Goal: Transaction & Acquisition: Purchase product/service

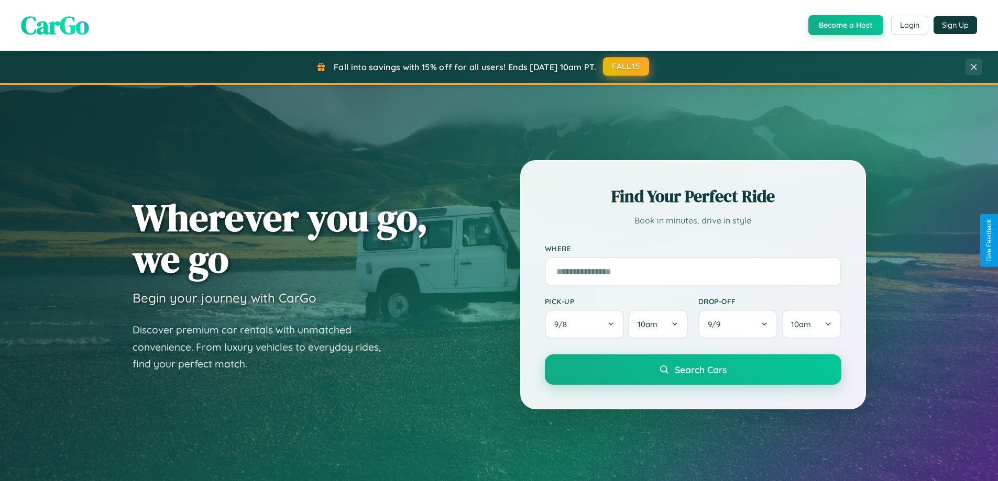
click at [626, 67] on button "FALL15" at bounding box center [626, 66] width 46 height 19
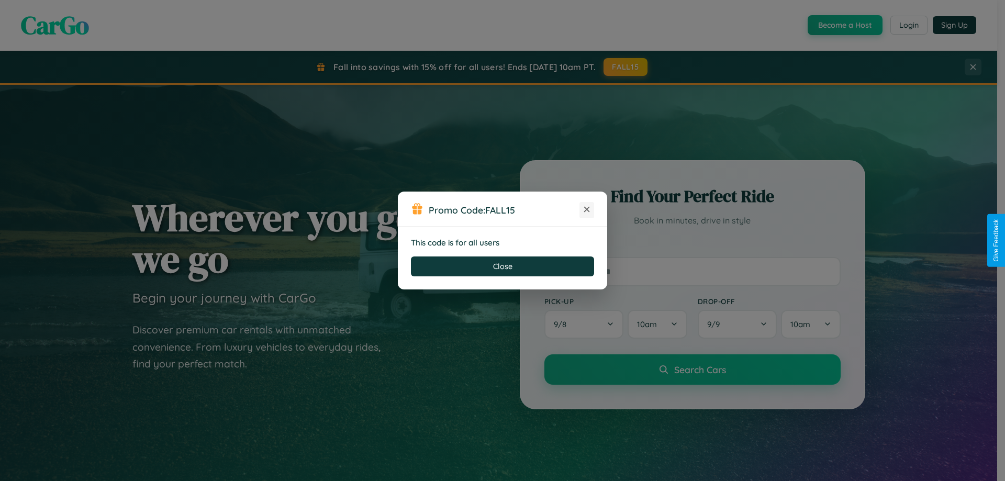
click at [587, 210] on icon at bounding box center [587, 209] width 10 height 10
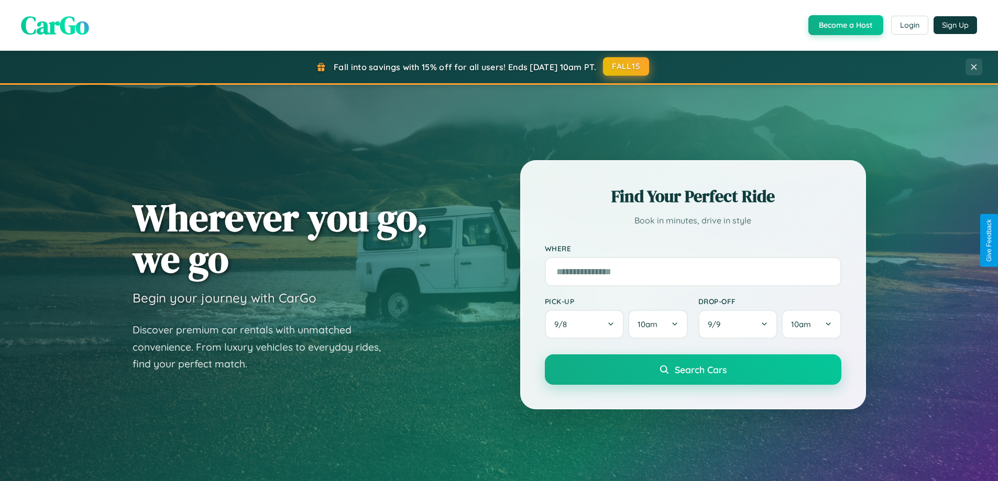
click at [626, 67] on button "FALL15" at bounding box center [626, 66] width 46 height 19
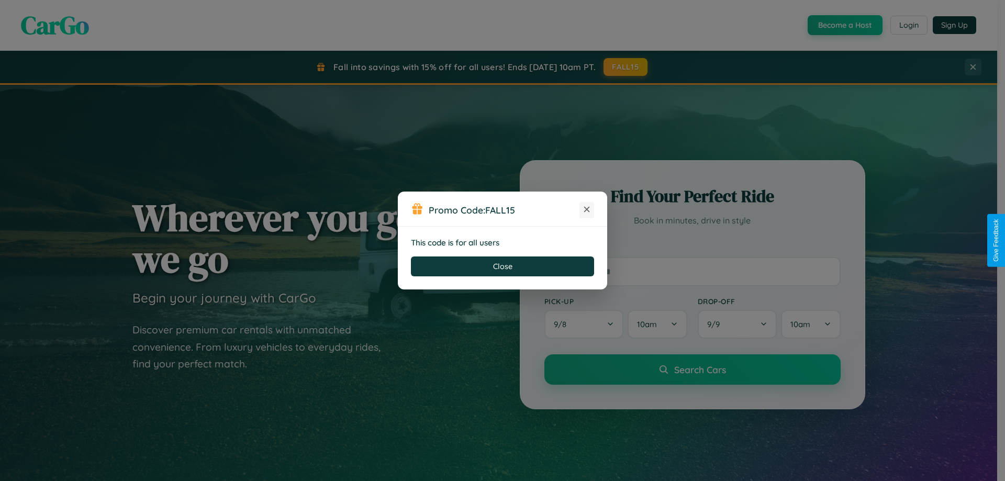
click at [587, 210] on icon at bounding box center [587, 209] width 10 height 10
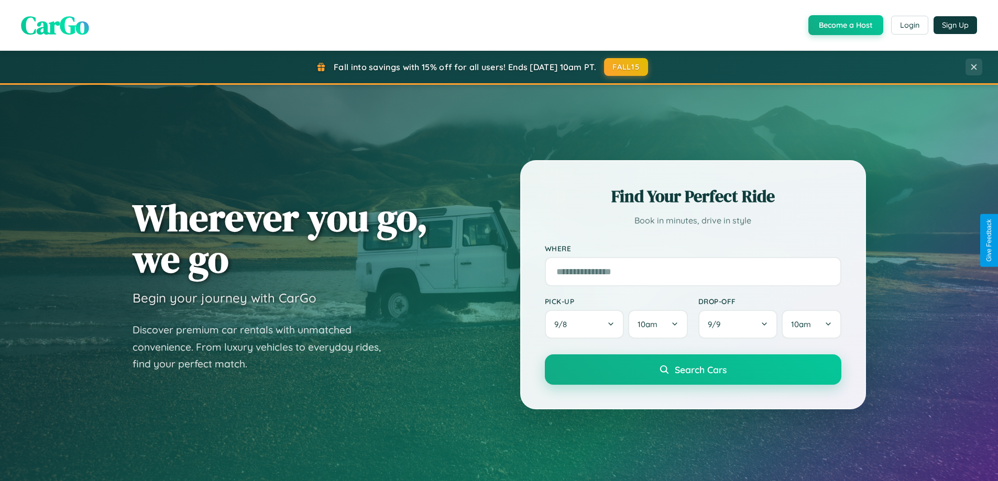
scroll to position [721, 0]
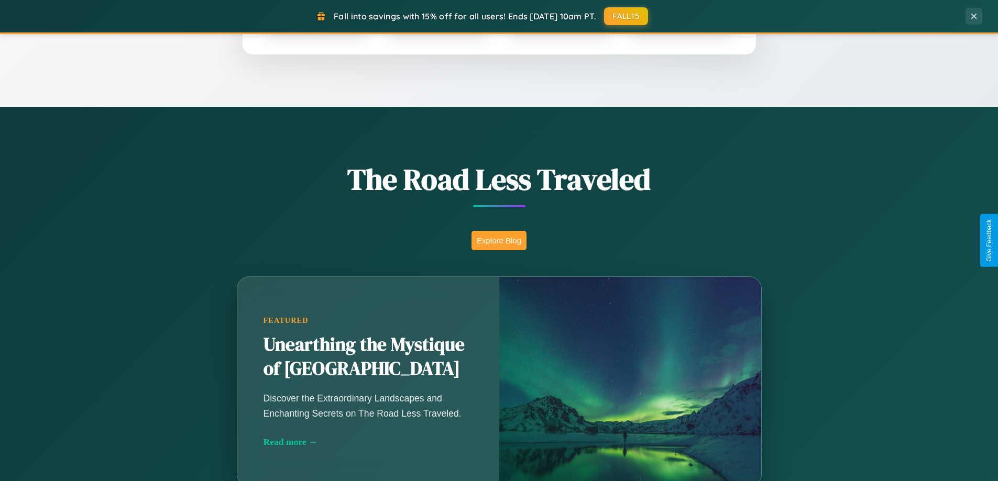
click at [499, 240] on button "Explore Blog" at bounding box center [498, 240] width 55 height 19
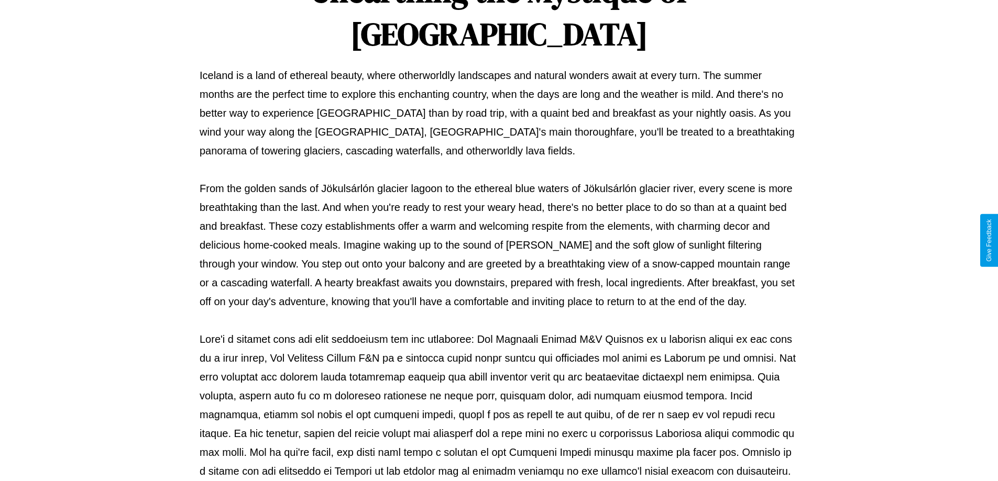
scroll to position [339, 0]
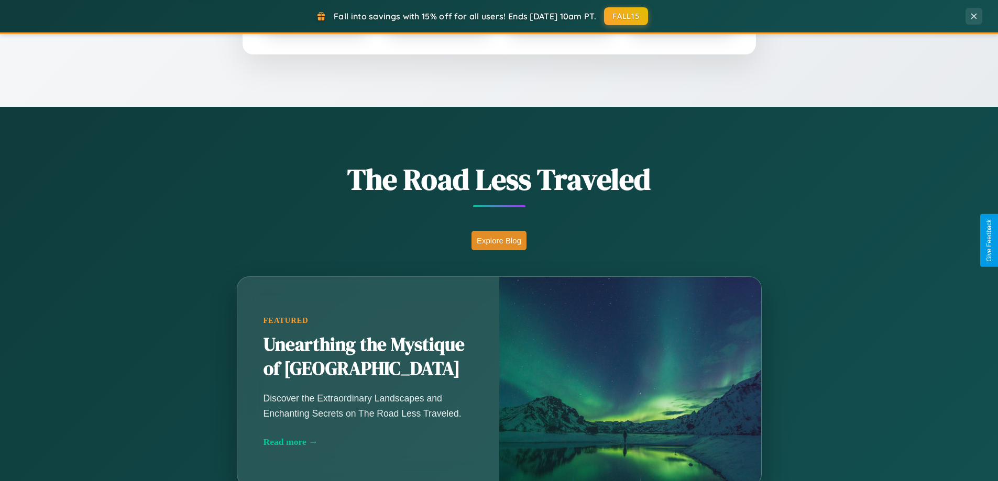
scroll to position [31, 0]
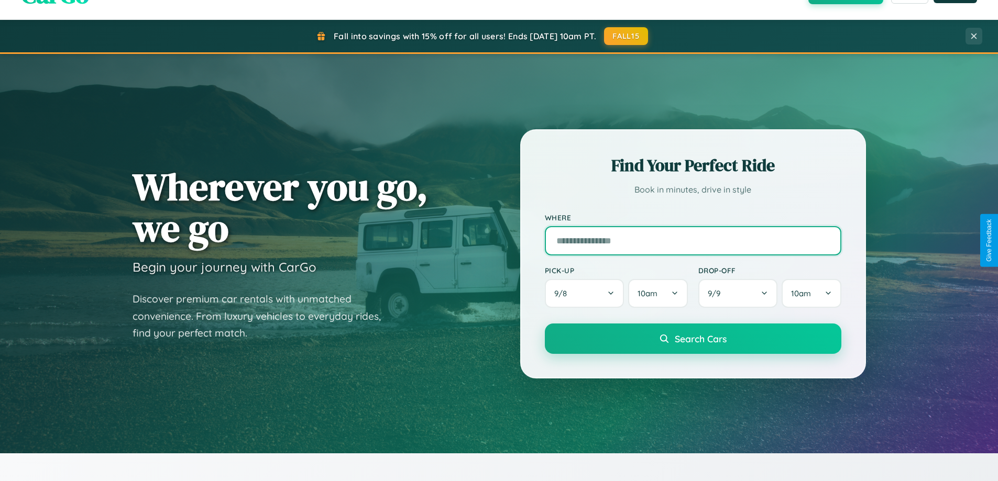
click at [692, 240] on input "text" at bounding box center [693, 240] width 296 height 29
type input "**********"
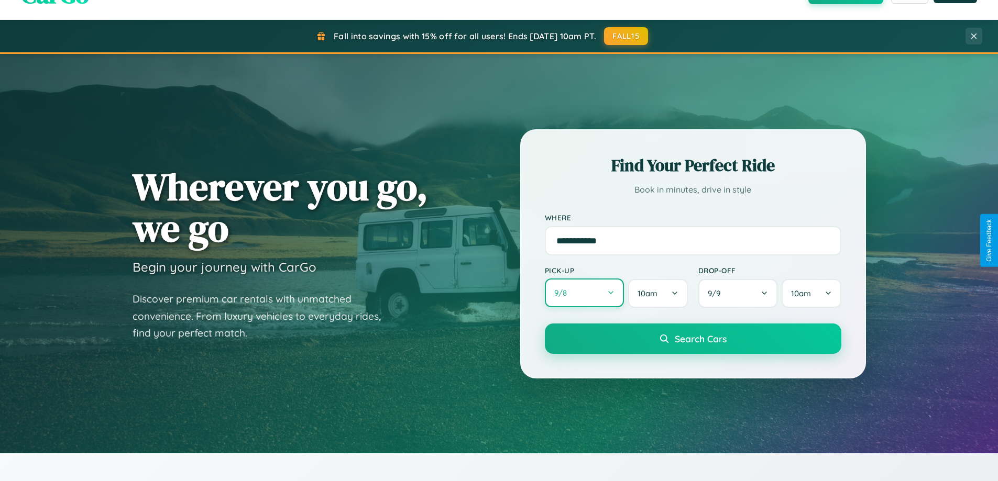
click at [584, 293] on button "9 / 8" at bounding box center [585, 293] width 80 height 29
select select "*"
select select "****"
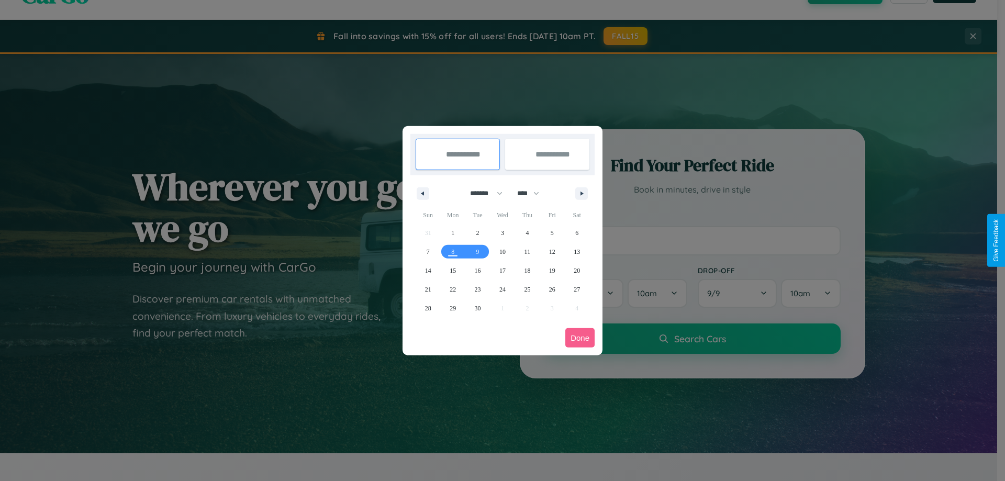
drag, startPoint x: 482, startPoint y: 193, endPoint x: 503, endPoint y: 210, distance: 26.8
click at [482, 193] on select "******* ******** ***** ***** *** **** **** ****** ********* ******* ******** **…" at bounding box center [484, 193] width 45 height 17
select select "*"
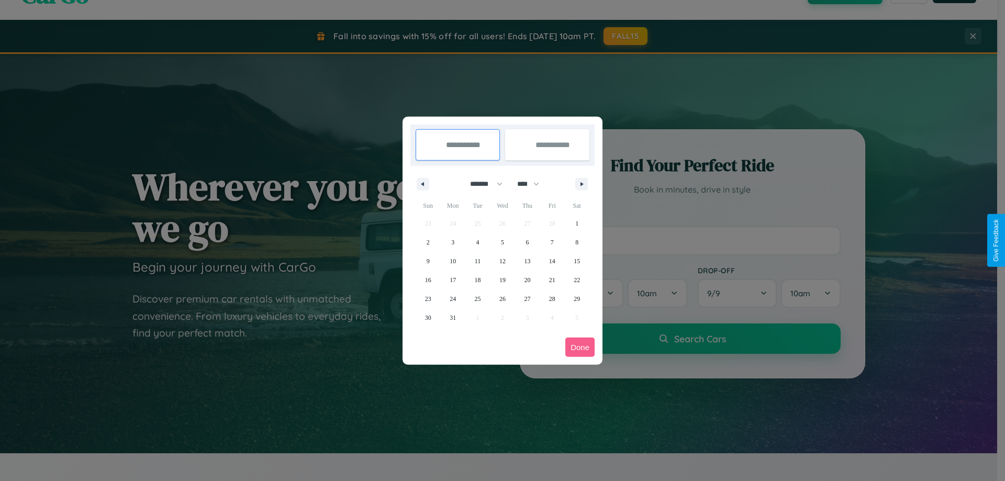
drag, startPoint x: 533, startPoint y: 184, endPoint x: 503, endPoint y: 210, distance: 40.1
click at [533, 184] on select "**** **** **** **** **** **** **** **** **** **** **** **** **** **** **** ****…" at bounding box center [527, 183] width 31 height 17
select select "****"
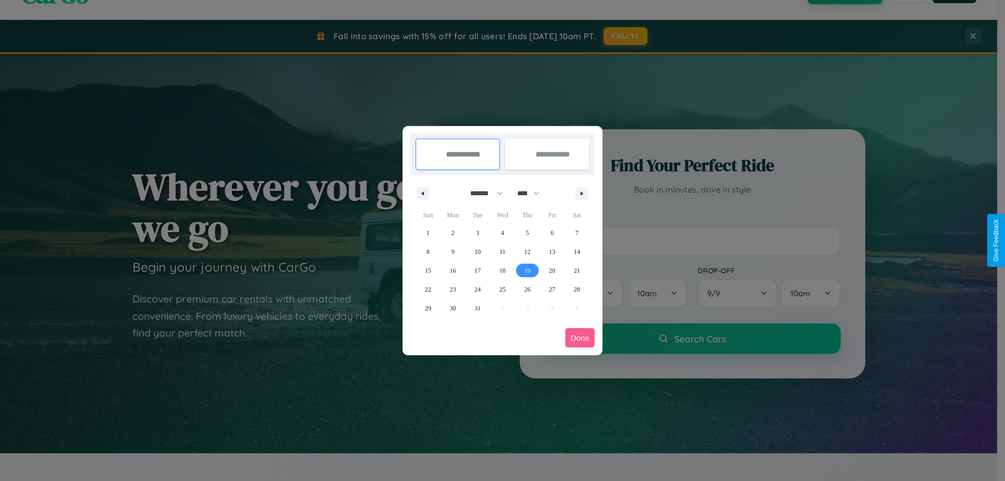
click at [527, 270] on span "19" at bounding box center [527, 270] width 6 height 19
type input "**********"
click at [478, 289] on span "24" at bounding box center [478, 289] width 6 height 19
type input "**********"
click at [580, 338] on button "Done" at bounding box center [580, 337] width 29 height 19
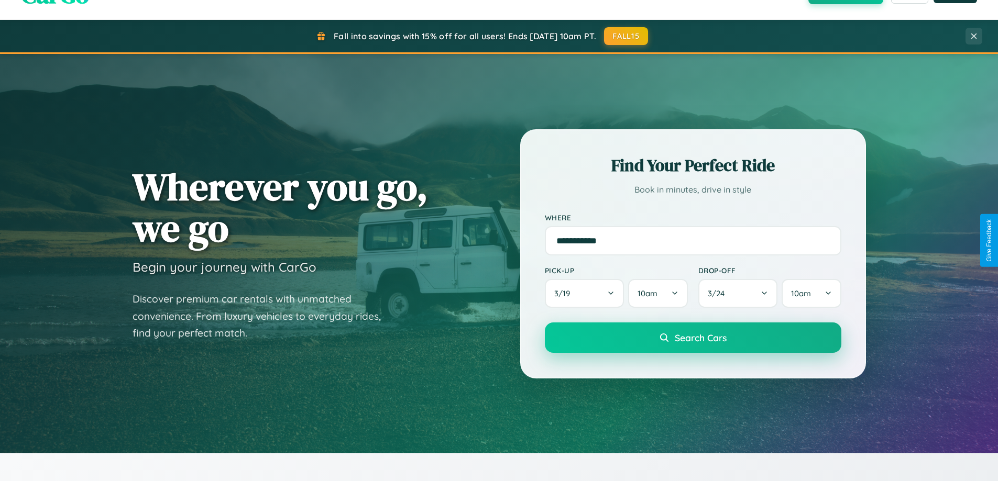
click at [692, 338] on span "Search Cars" at bounding box center [701, 338] width 52 height 12
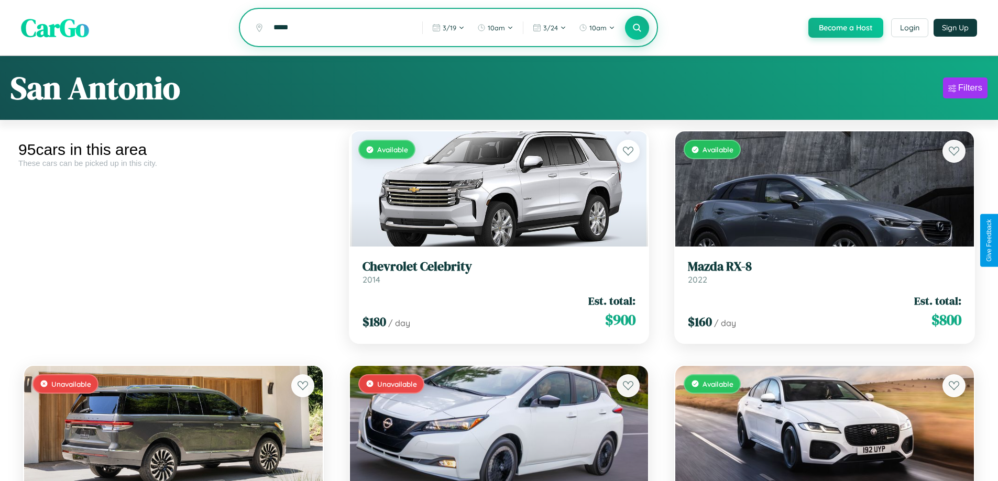
click at [636, 28] on icon at bounding box center [637, 28] width 10 height 10
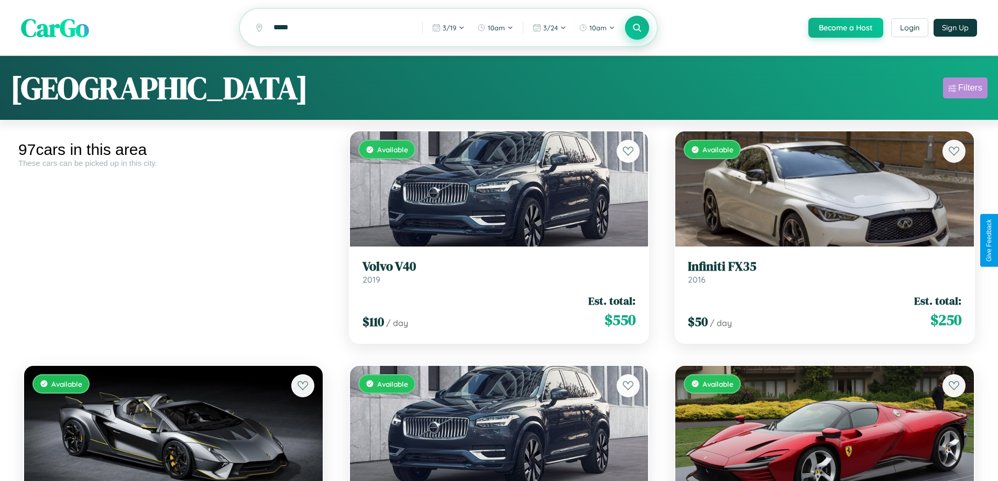
click at [965, 90] on div "Filters" at bounding box center [970, 88] width 24 height 10
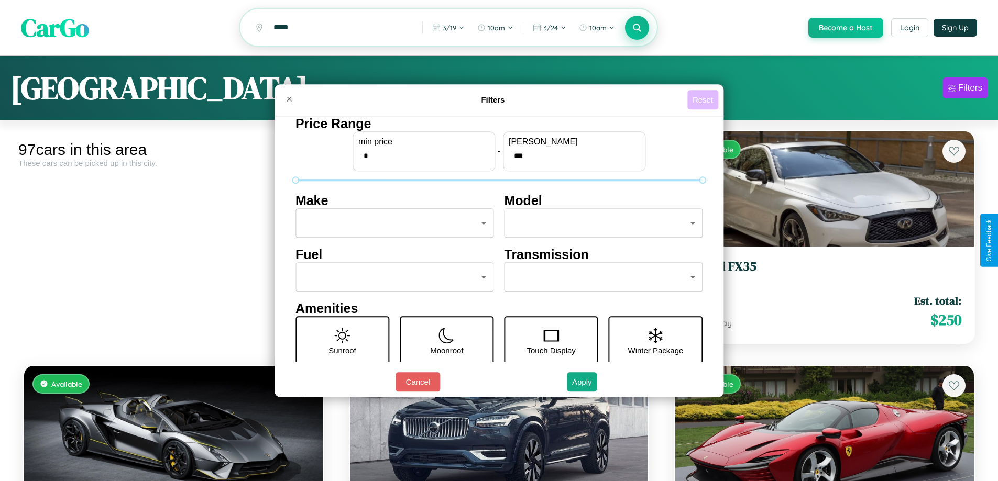
click at [704, 99] on button "Reset" at bounding box center [702, 99] width 31 height 19
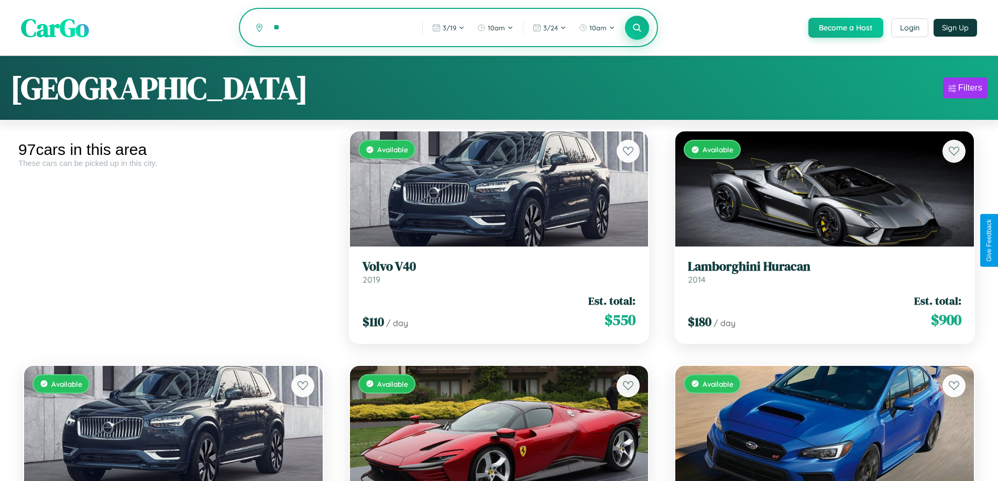
type input "*"
type input "*****"
click at [636, 28] on icon at bounding box center [637, 28] width 10 height 10
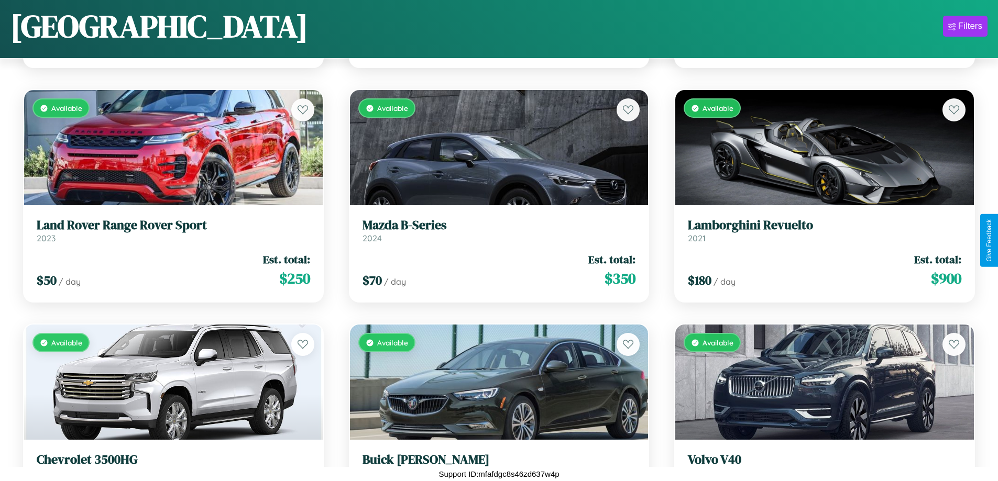
scroll to position [3430, 0]
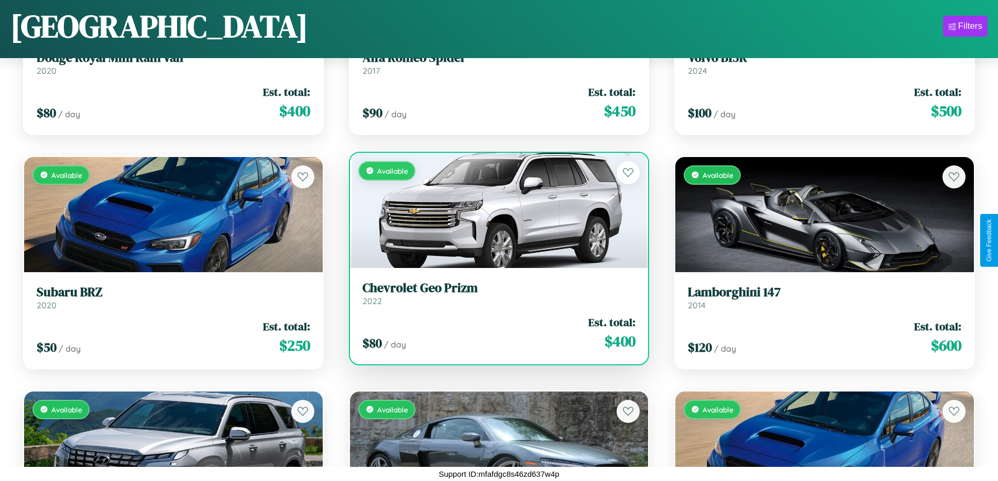
click at [494, 295] on link "Chevrolet Geo Prizm 2022" at bounding box center [498, 294] width 273 height 26
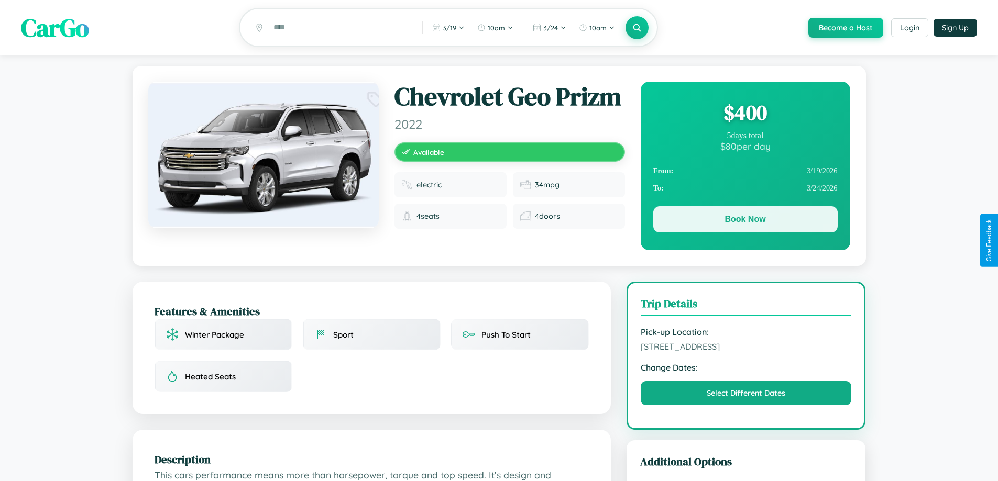
click at [745, 221] on button "Book Now" at bounding box center [745, 219] width 184 height 26
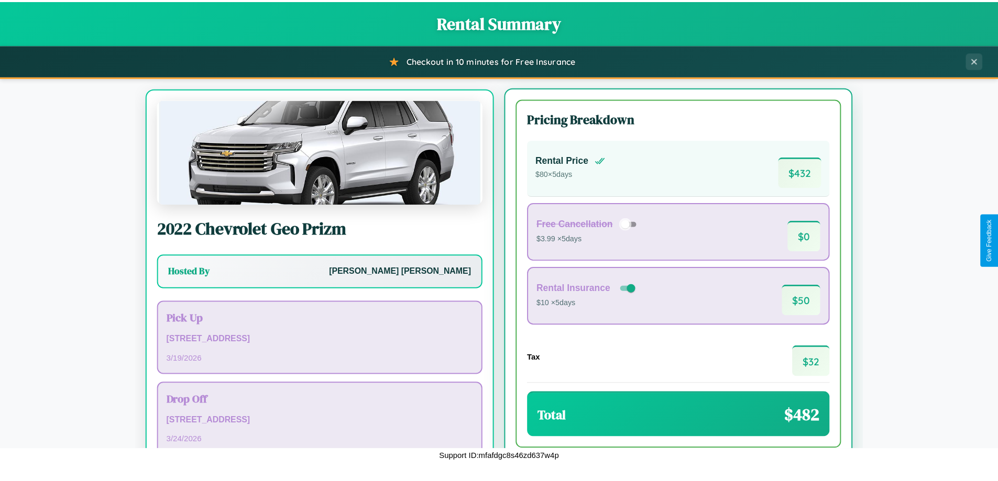
scroll to position [49, 0]
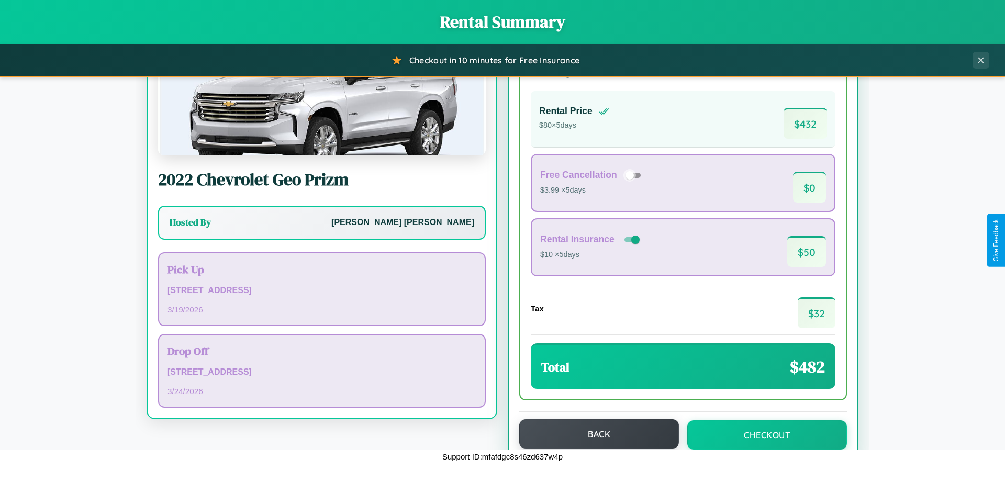
click at [594, 434] on button "Back" at bounding box center [599, 433] width 160 height 29
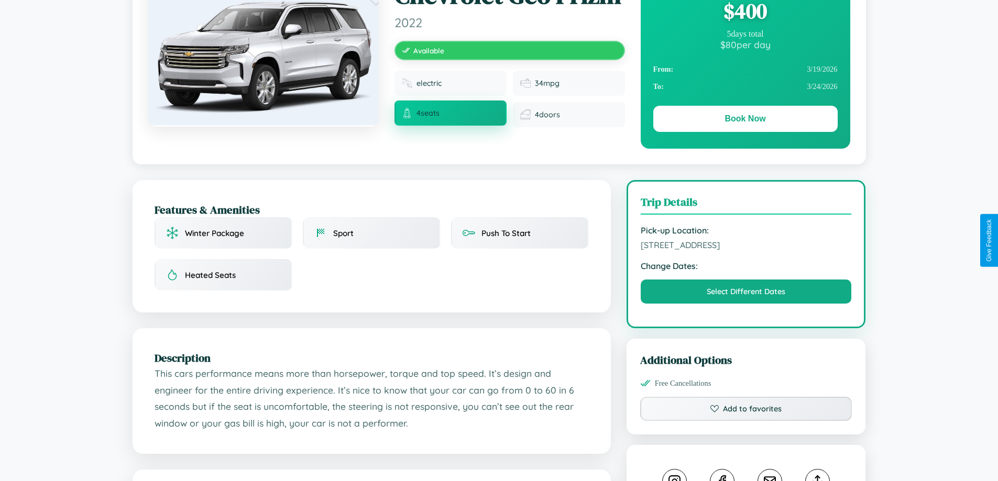
scroll to position [108, 0]
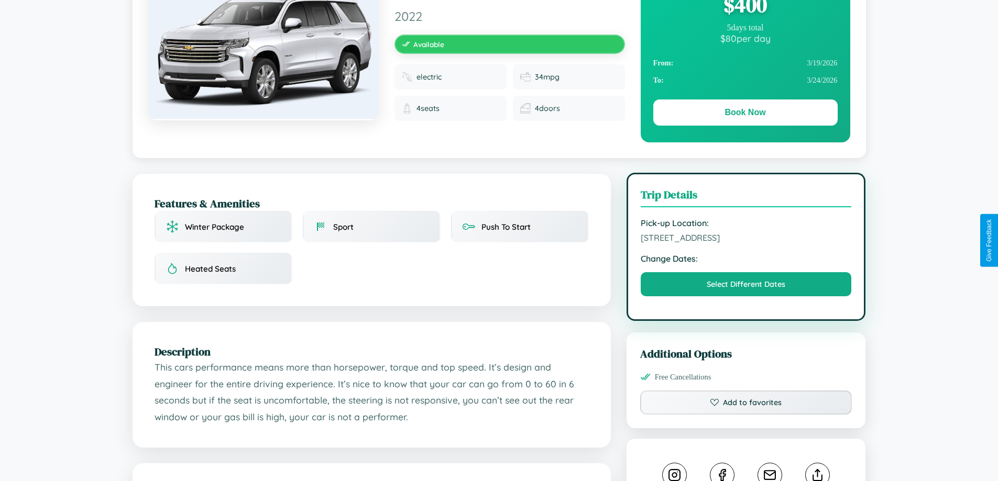
click at [746, 239] on span "[STREET_ADDRESS]" at bounding box center [745, 238] width 211 height 10
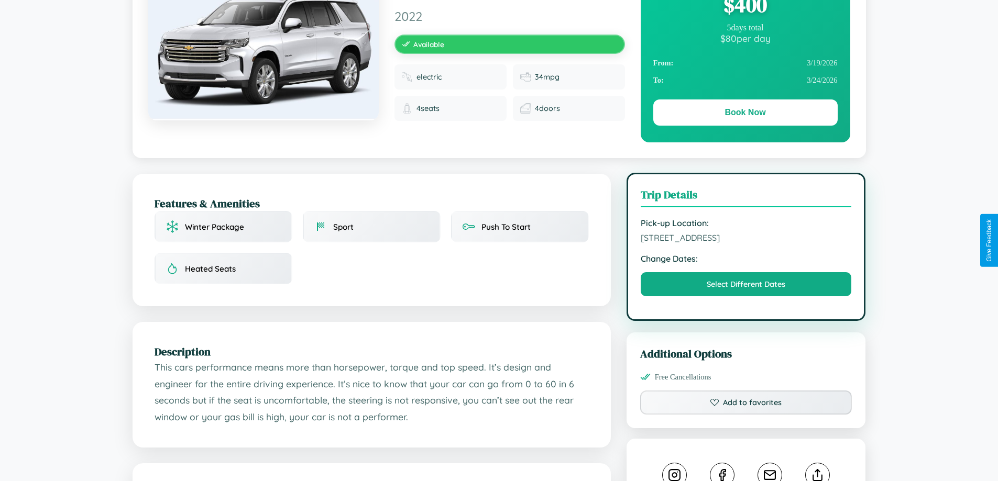
click at [746, 239] on span "[STREET_ADDRESS]" at bounding box center [745, 238] width 211 height 10
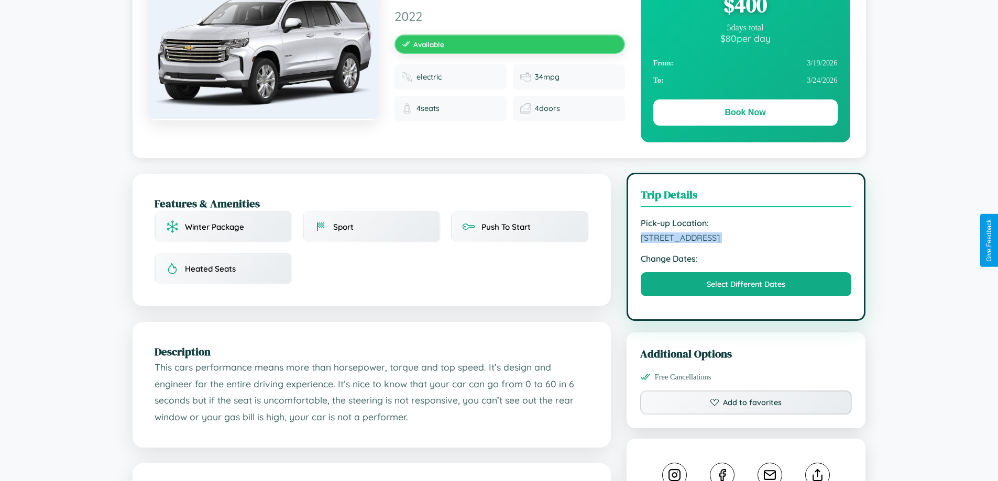
click at [746, 239] on span "[STREET_ADDRESS]" at bounding box center [745, 238] width 211 height 10
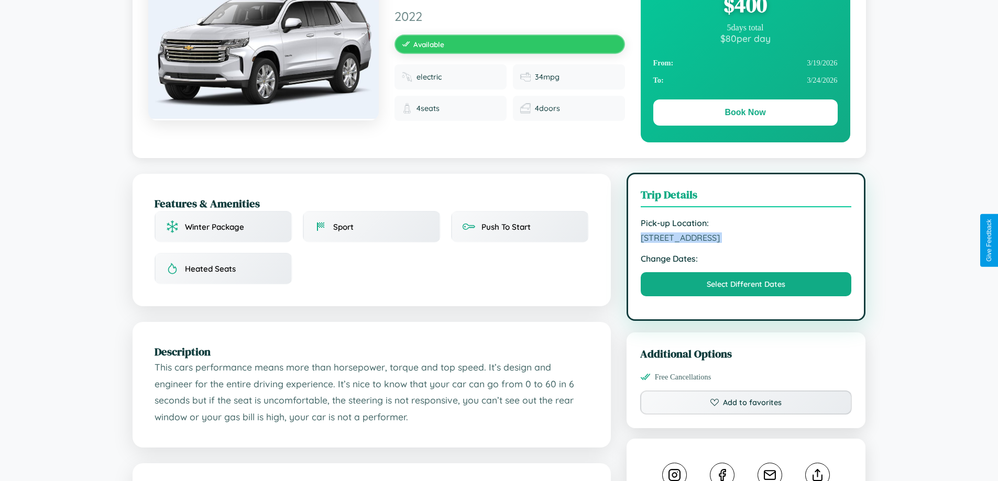
click at [746, 239] on span "[STREET_ADDRESS]" at bounding box center [745, 238] width 211 height 10
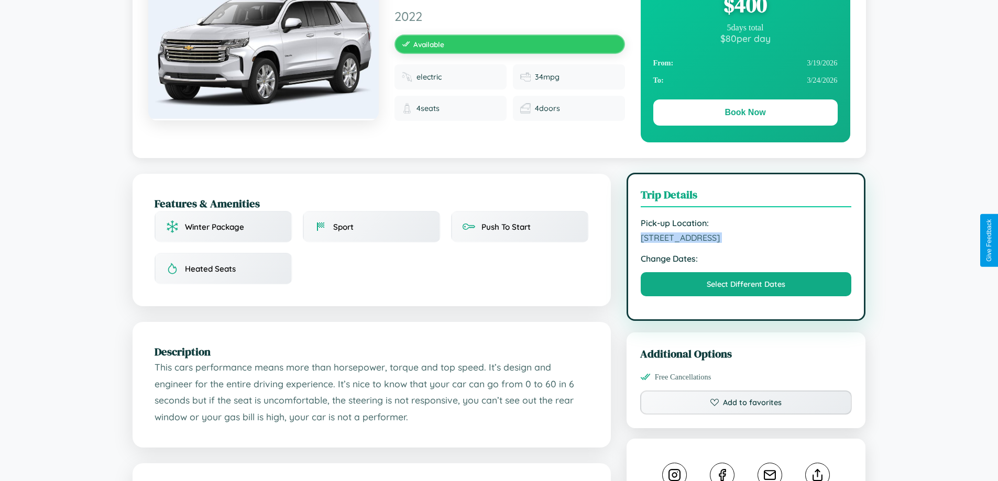
click at [746, 239] on span "[STREET_ADDRESS]" at bounding box center [745, 238] width 211 height 10
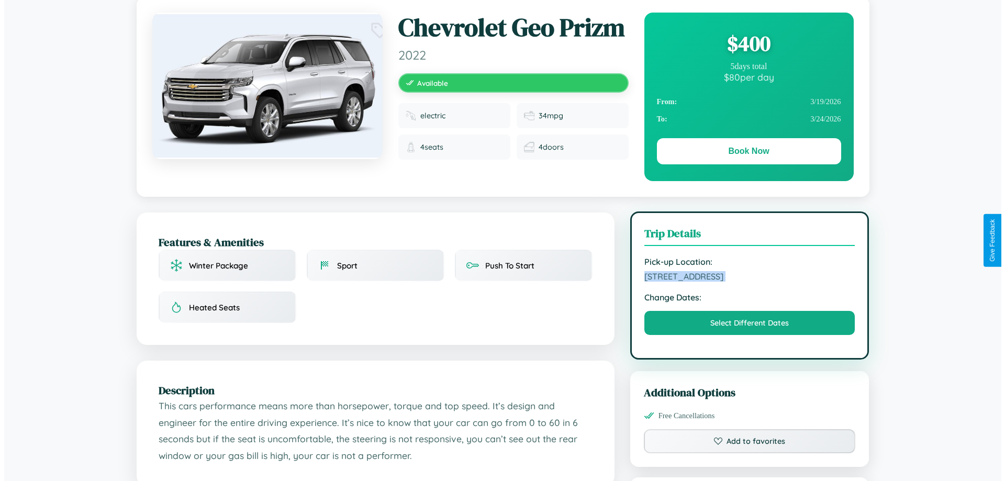
scroll to position [0, 0]
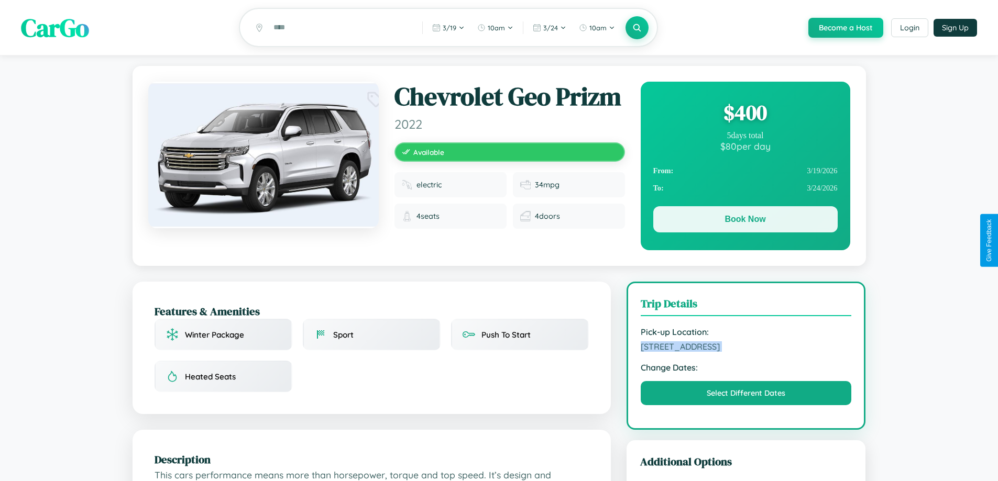
click at [745, 221] on button "Book Now" at bounding box center [745, 219] width 184 height 26
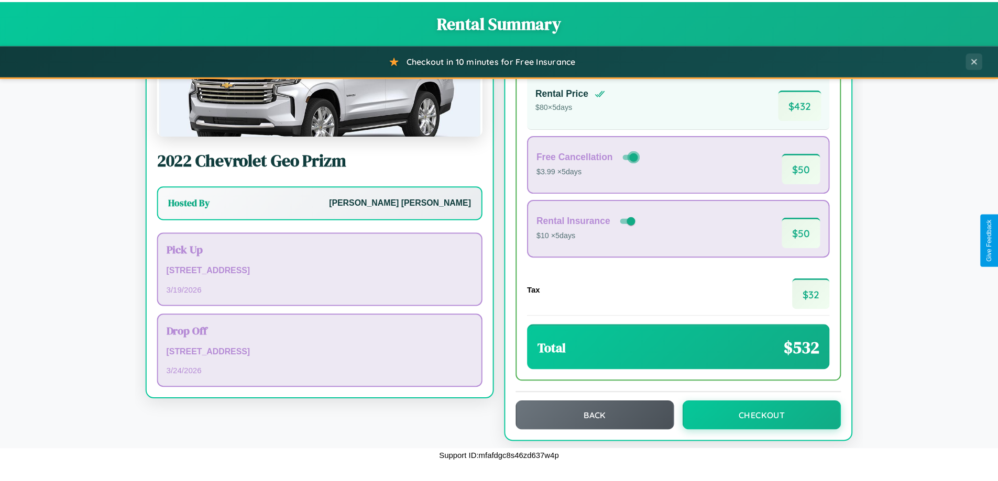
scroll to position [72, 0]
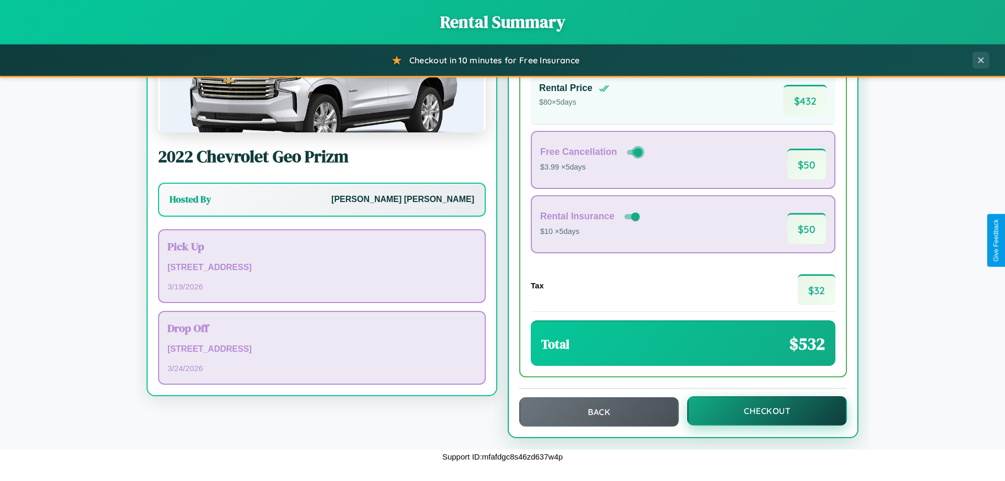
click at [760, 411] on button "Checkout" at bounding box center [768, 410] width 160 height 29
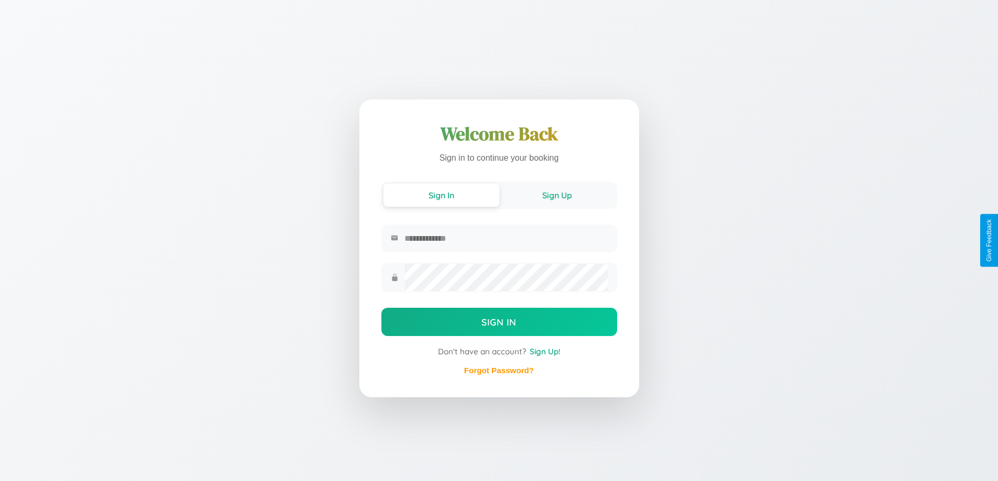
click at [557, 194] on button "Sign Up" at bounding box center [557, 195] width 116 height 23
